Goal: Navigation & Orientation: Understand site structure

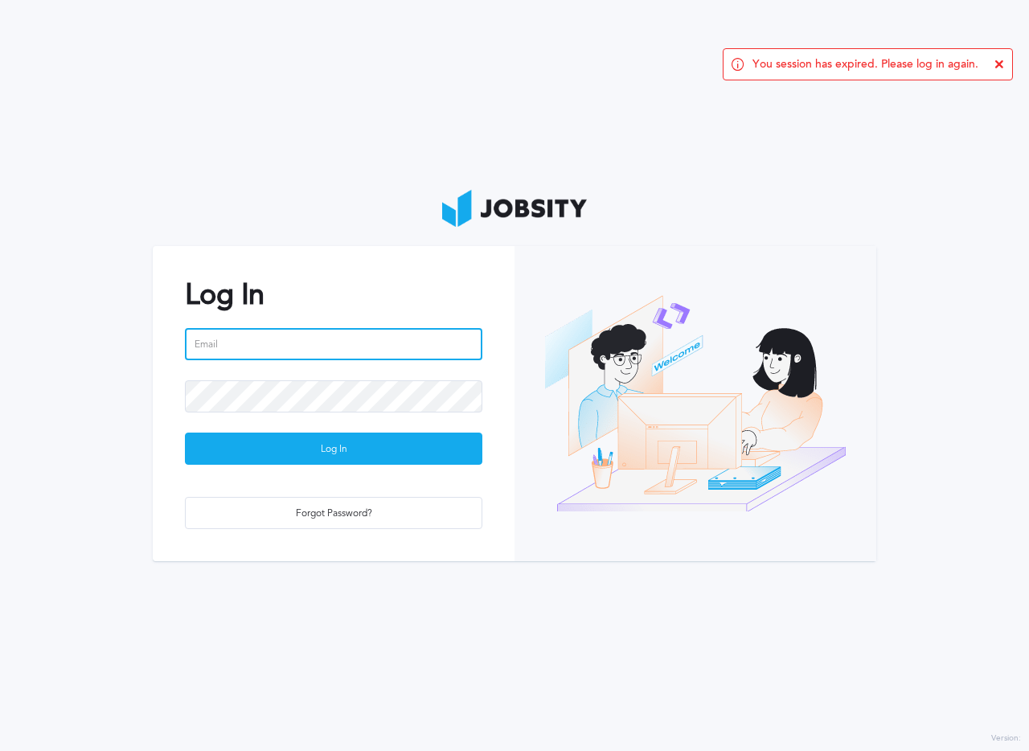
click at [321, 349] on input "email" at bounding box center [333, 344] width 297 height 32
click at [314, 340] on input "[EMAIL_ADDRESS][DOMAIN_NAME]" at bounding box center [333, 344] width 297 height 32
type input "[EMAIL_ADDRESS][DOMAIN_NAME]"
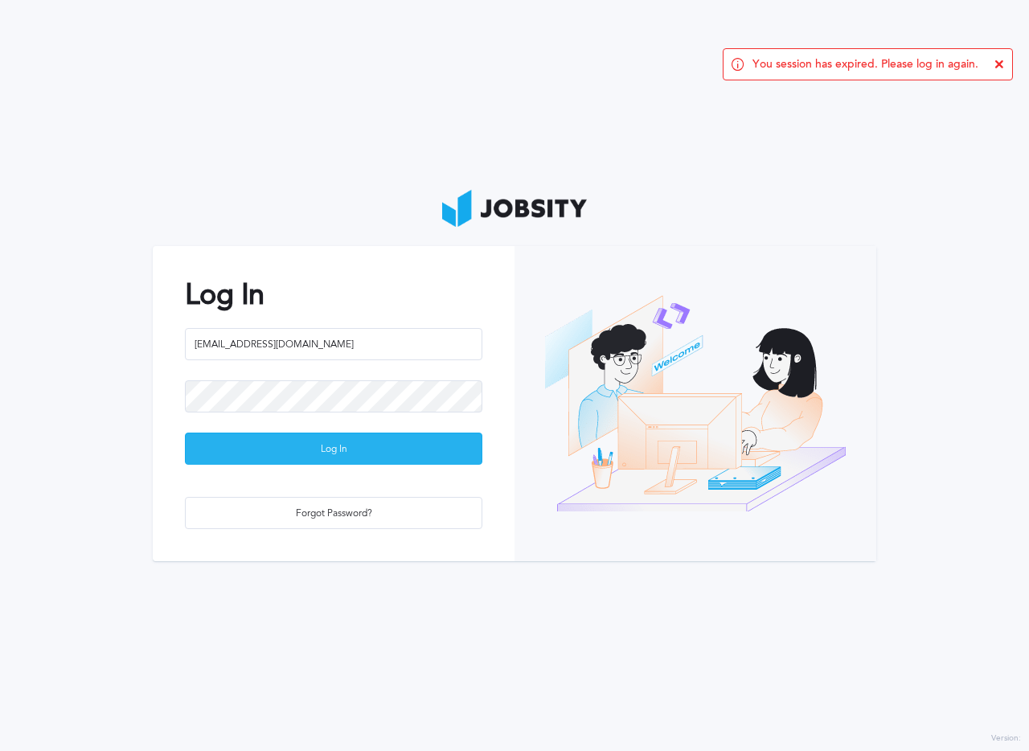
click at [343, 458] on div "Log In" at bounding box center [334, 449] width 296 height 32
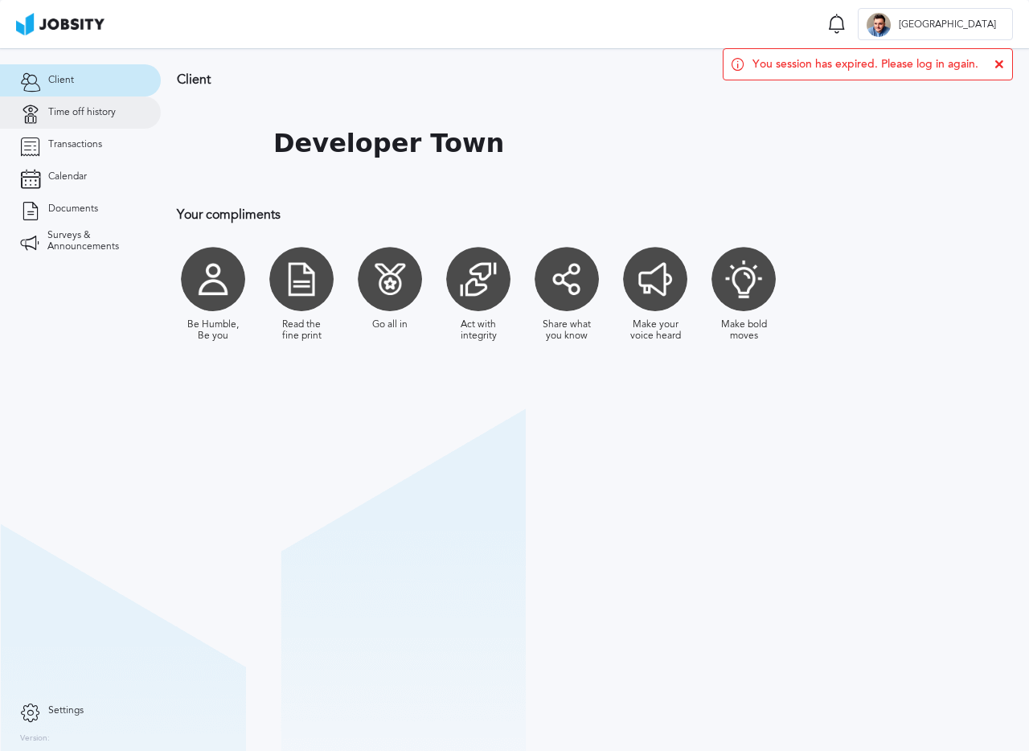
click at [123, 125] on link "Time off history" at bounding box center [80, 112] width 161 height 32
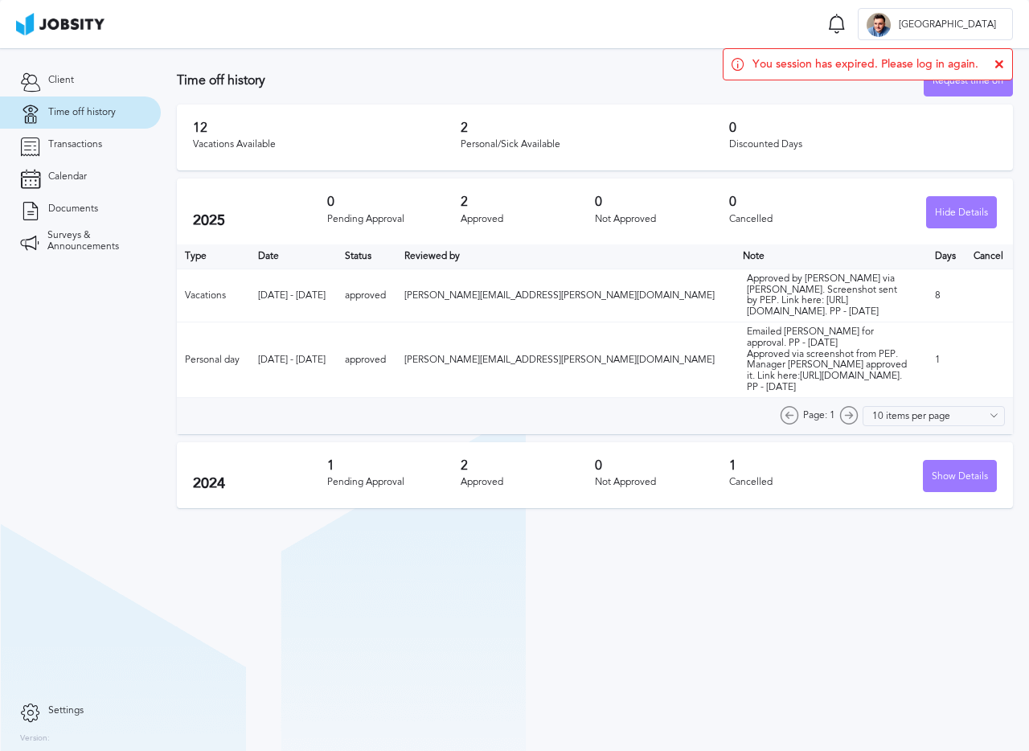
click at [1000, 61] on icon at bounding box center [999, 64] width 10 height 10
click at [958, 204] on div "Hide Details" at bounding box center [961, 213] width 69 height 32
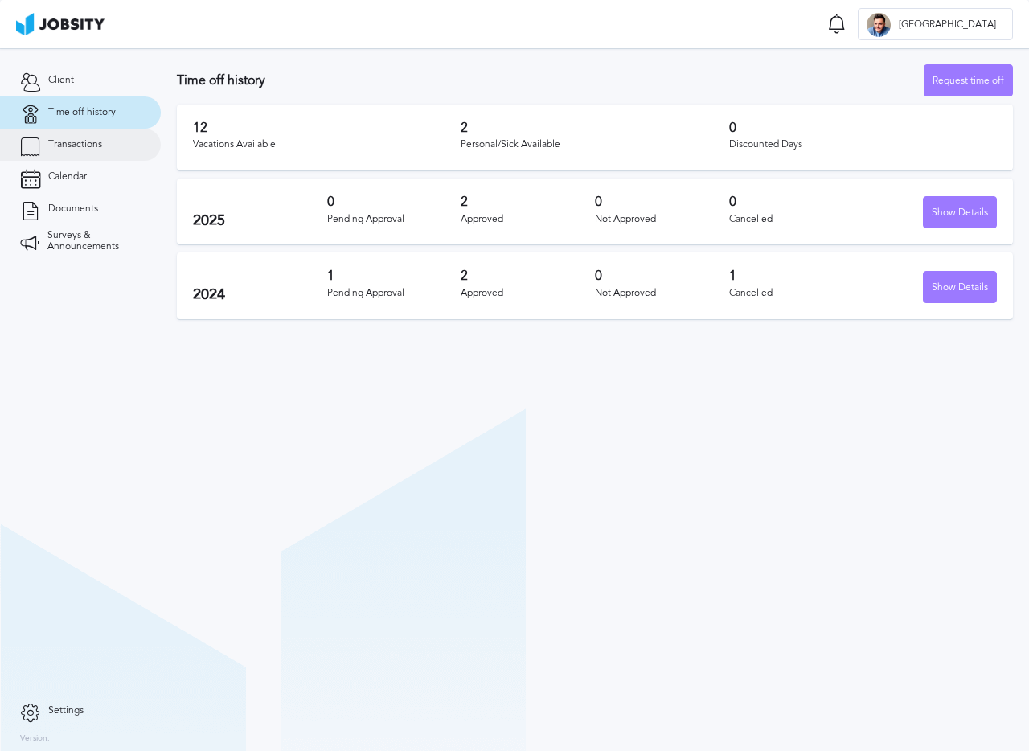
click at [91, 143] on span "Transactions" at bounding box center [75, 144] width 54 height 11
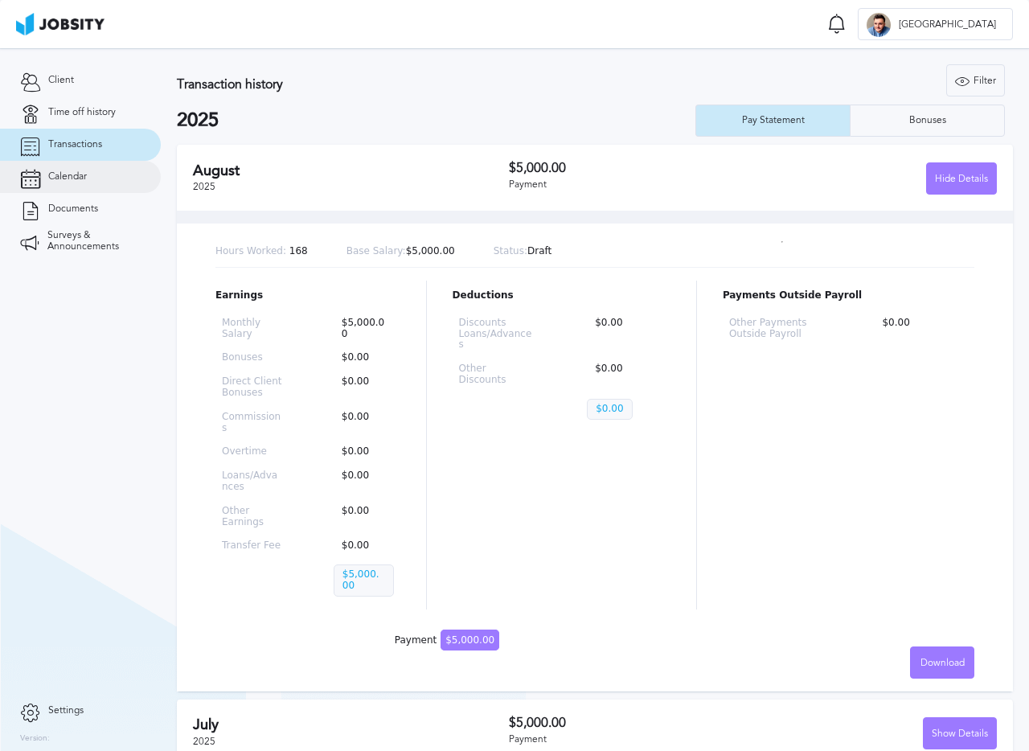
click at [99, 189] on link "Calendar" at bounding box center [80, 177] width 161 height 32
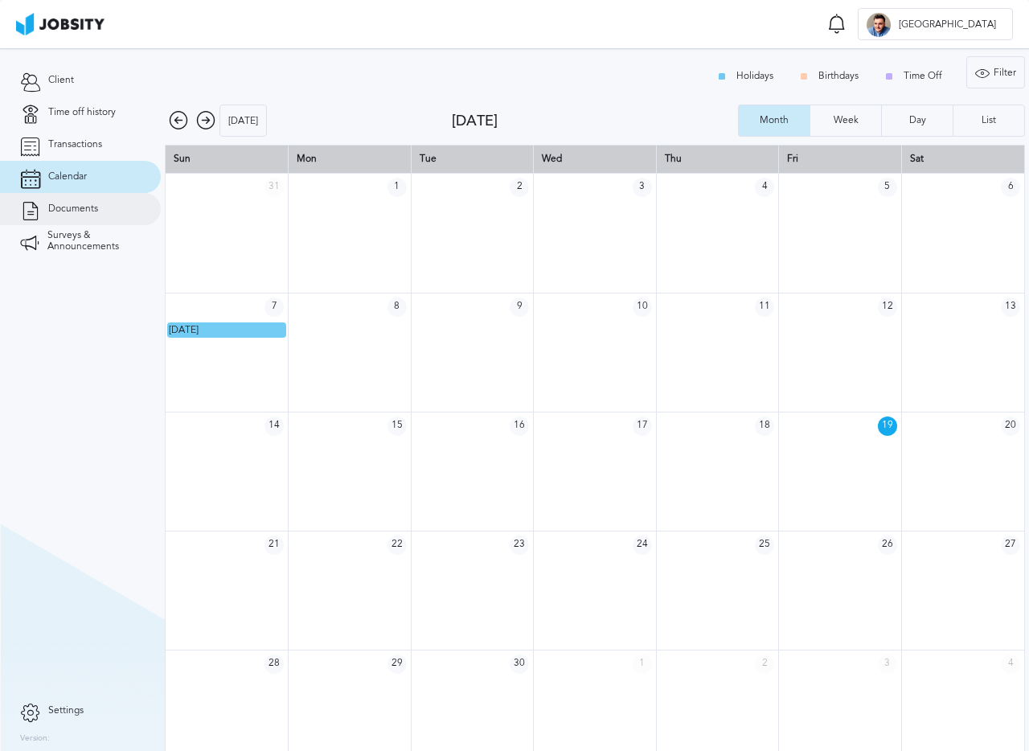
click at [105, 216] on link "Documents" at bounding box center [80, 209] width 161 height 32
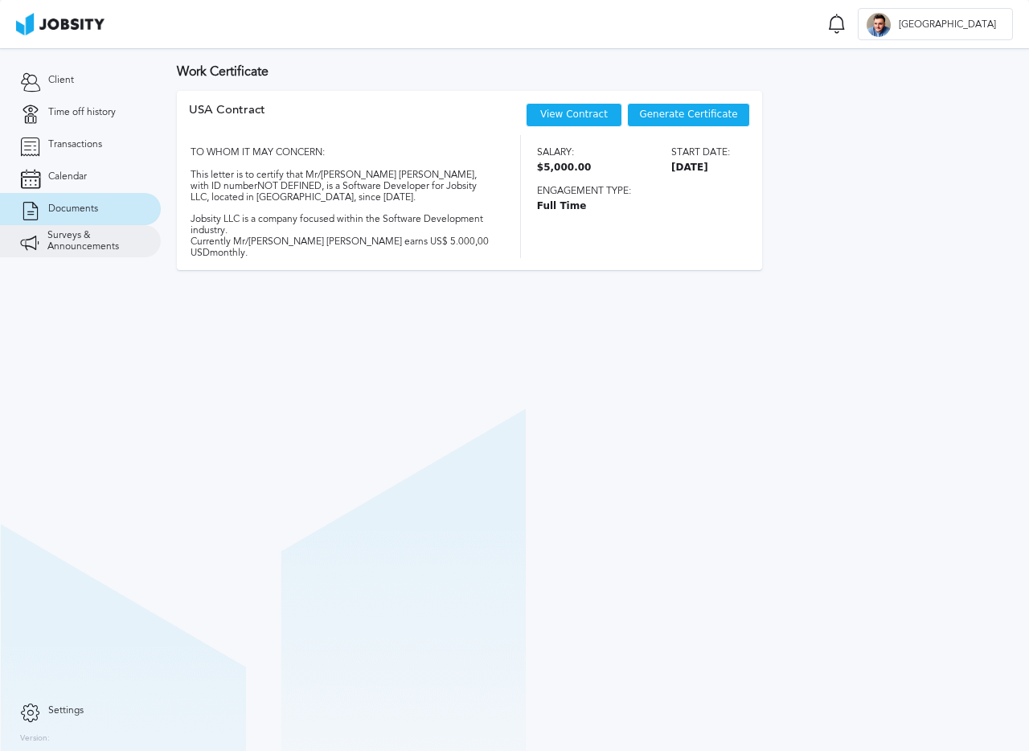
click at [84, 255] on link "Surveys & Announcements" at bounding box center [80, 241] width 161 height 32
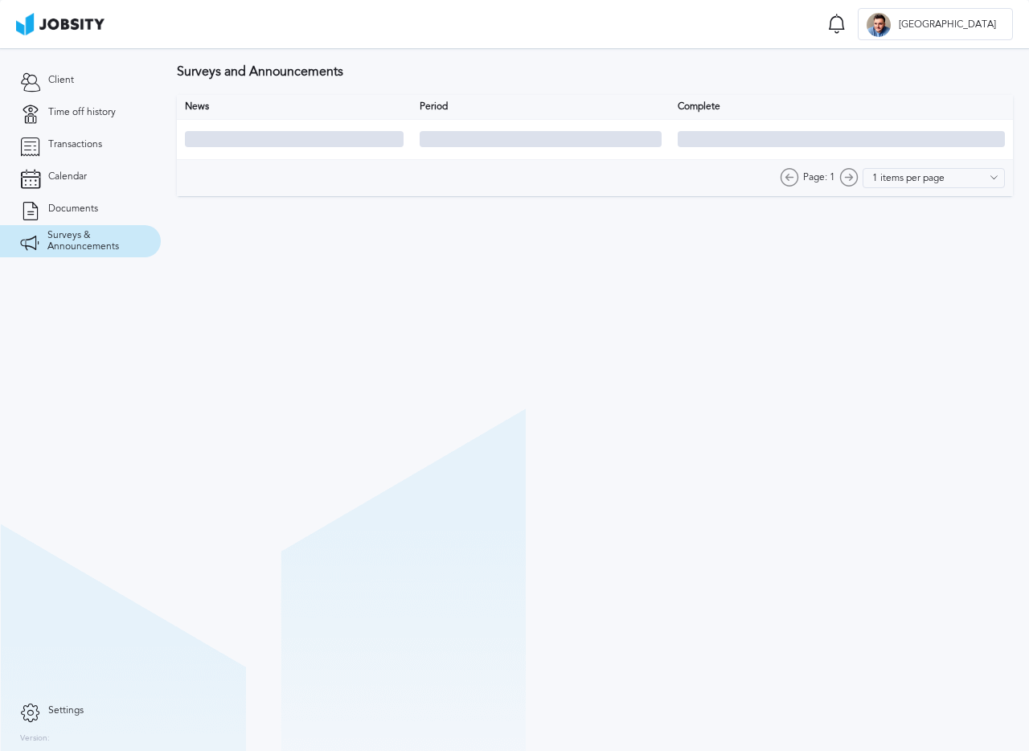
type input "10 items per page"
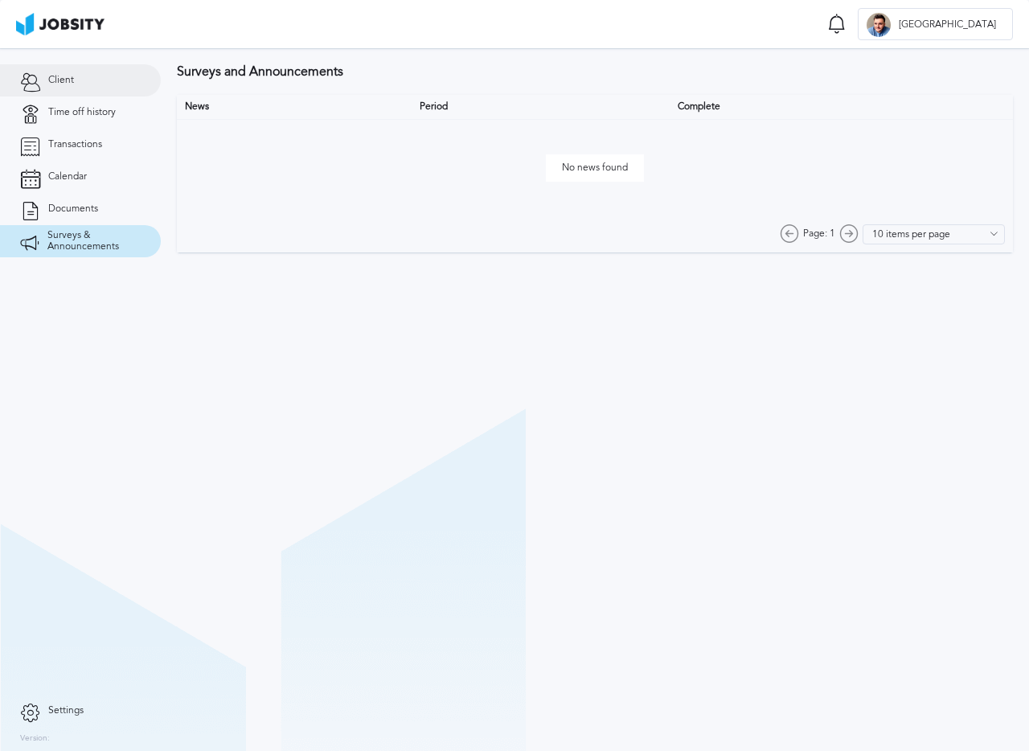
click at [66, 85] on span "Client" at bounding box center [61, 80] width 26 height 11
